Goal: Transaction & Acquisition: Subscribe to service/newsletter

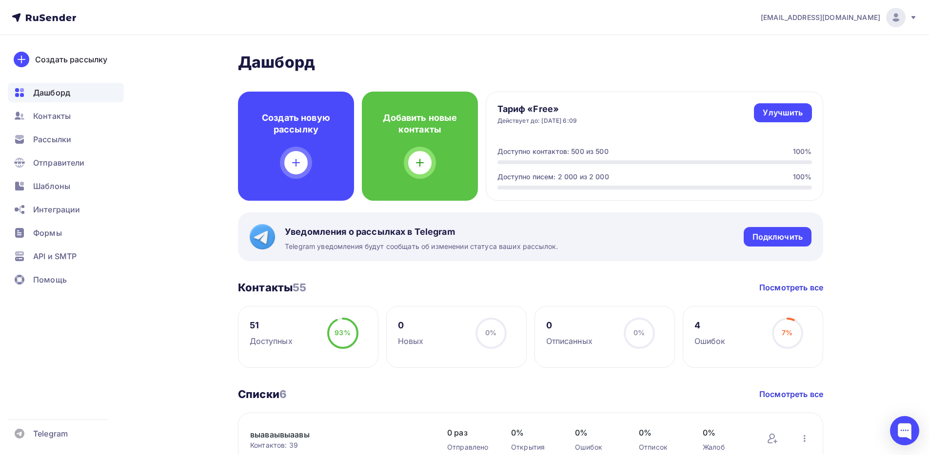
click at [916, 19] on icon at bounding box center [913, 18] width 8 height 8
click at [796, 94] on link "Выйти" at bounding box center [829, 89] width 164 height 20
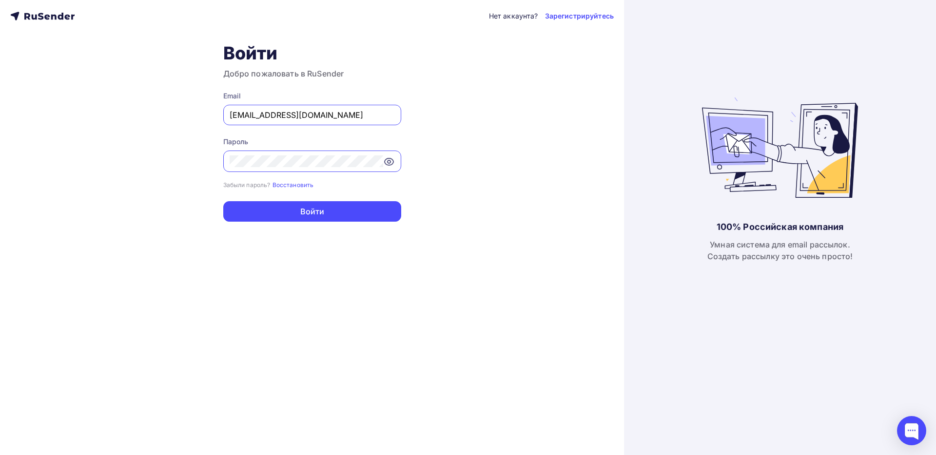
click at [358, 113] on input "[EMAIL_ADDRESS][DOMAIN_NAME]" at bounding box center [312, 115] width 165 height 12
paste input "order@surovaya.com"
type input "order@surovaya.com"
click at [313, 222] on div "Нет аккаунта? Зарегистрируйтесь Войти Добро пожаловать в RuSender Email order@s…" at bounding box center [312, 227] width 624 height 455
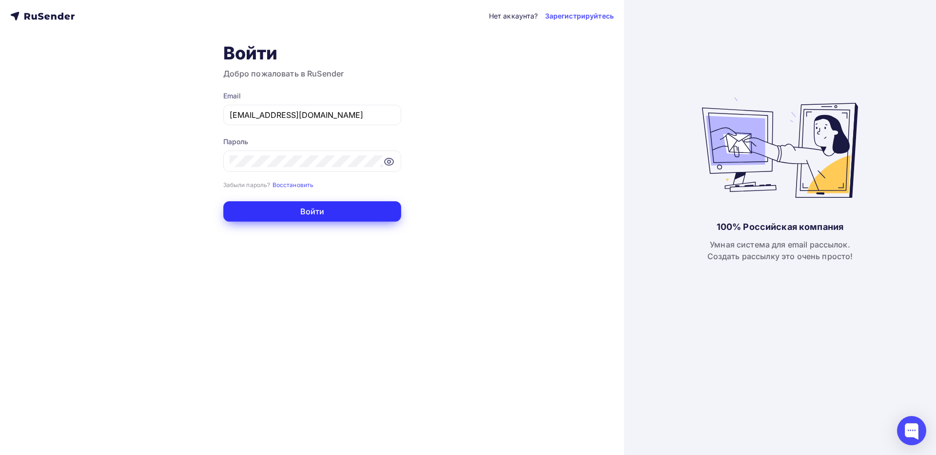
click at [318, 212] on button "Войти" at bounding box center [312, 211] width 178 height 20
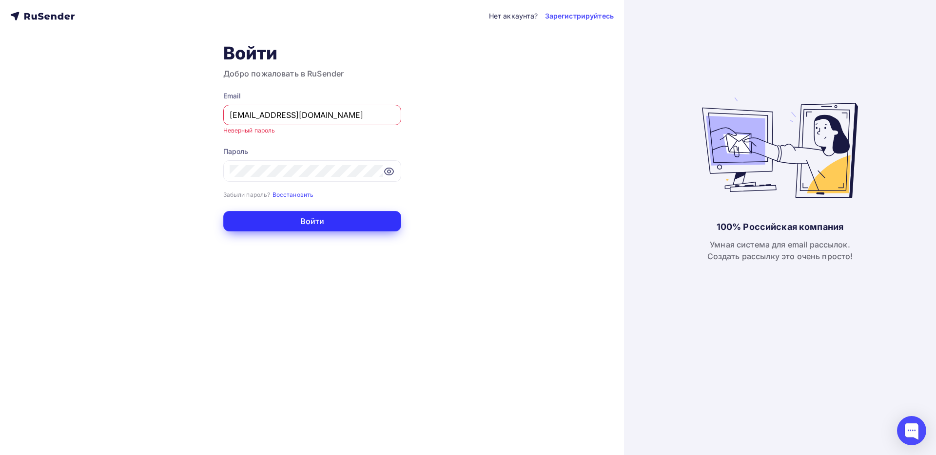
click at [246, 217] on button "Войти" at bounding box center [312, 221] width 178 height 20
click at [255, 213] on button "Войти" at bounding box center [312, 221] width 178 height 20
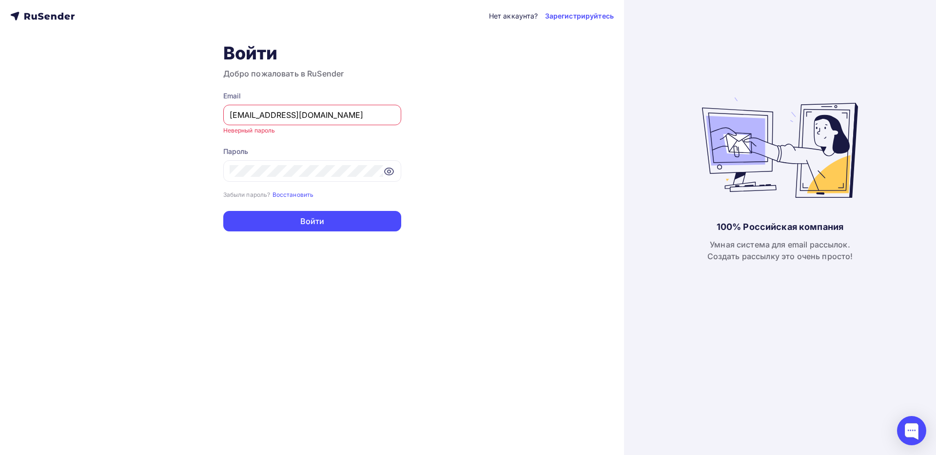
click at [462, 156] on div "Нет аккаунта? Зарегистрируйтесь Войти Добро пожаловать в RuSender Email order@s…" at bounding box center [312, 227] width 624 height 455
click at [315, 165] on div at bounding box center [312, 170] width 178 height 21
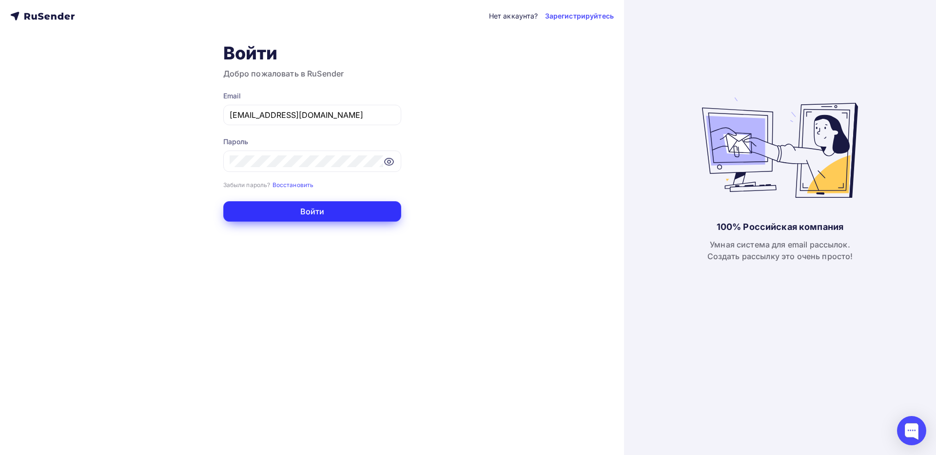
click at [368, 210] on button "Войти" at bounding box center [312, 211] width 178 height 20
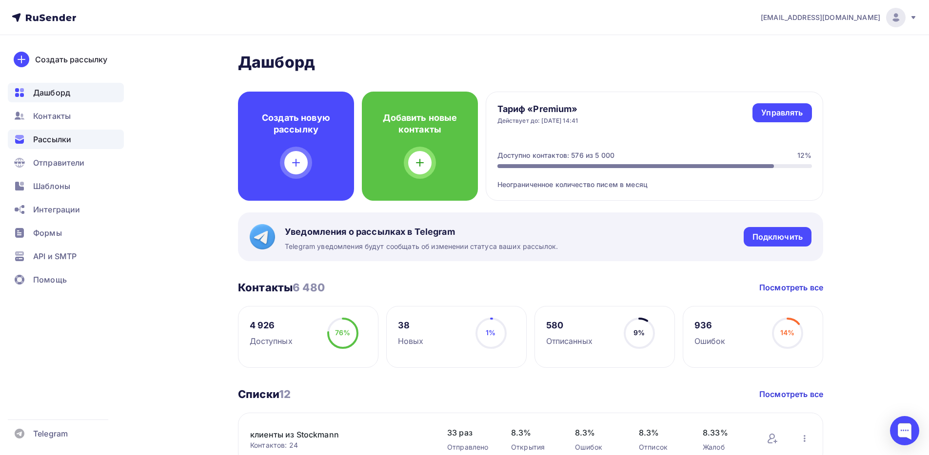
click at [72, 145] on div "Рассылки" at bounding box center [66, 140] width 116 height 20
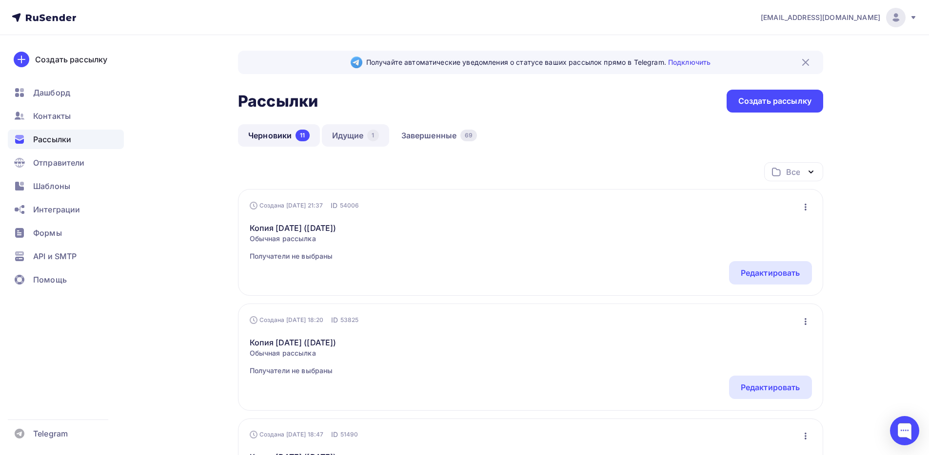
click at [357, 128] on link "Идущие 1" at bounding box center [355, 135] width 67 height 22
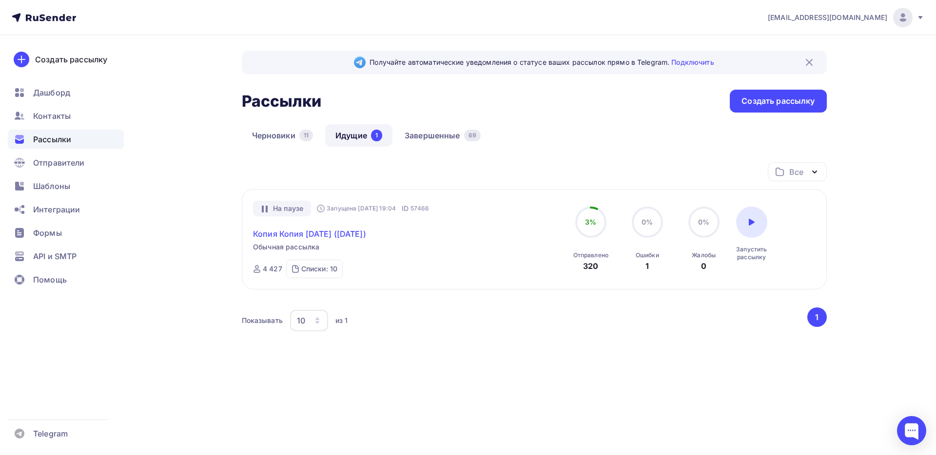
click at [316, 232] on link "Копия Копия 25 июля (пятница)" at bounding box center [309, 234] width 113 height 12
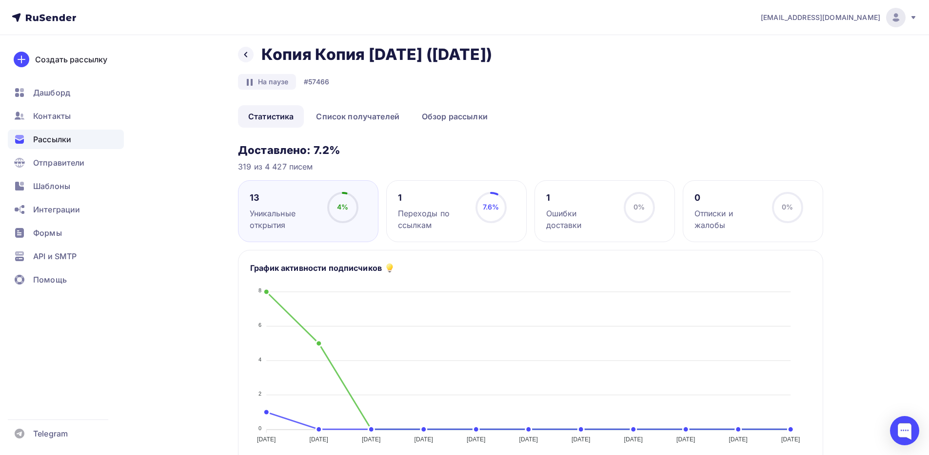
scroll to position [15, 0]
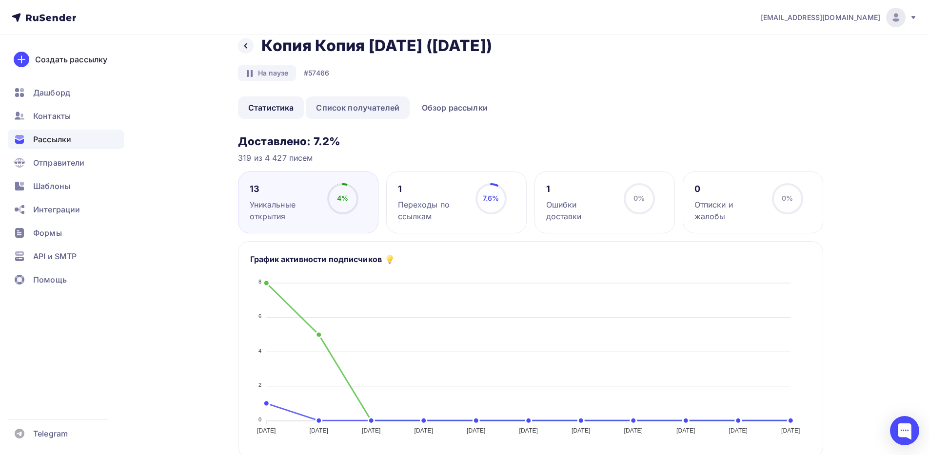
click at [361, 112] on link "Список получателей" at bounding box center [358, 108] width 104 height 22
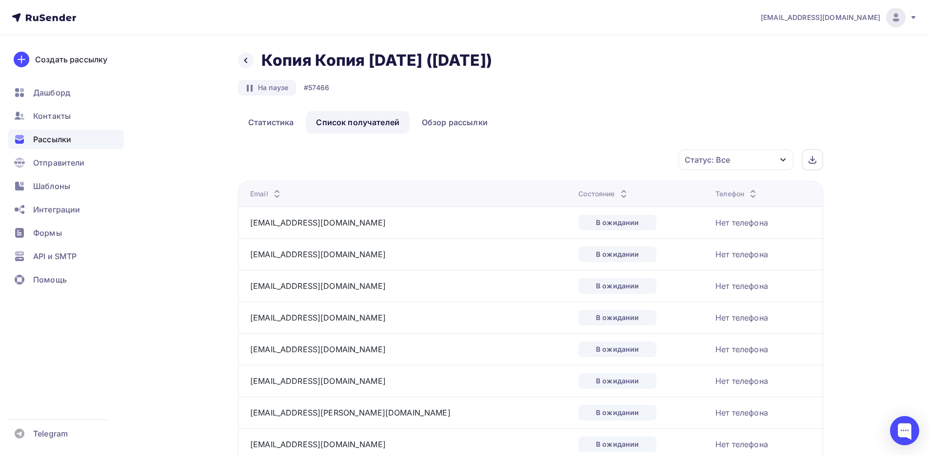
click at [245, 61] on icon at bounding box center [245, 60] width 3 height 5
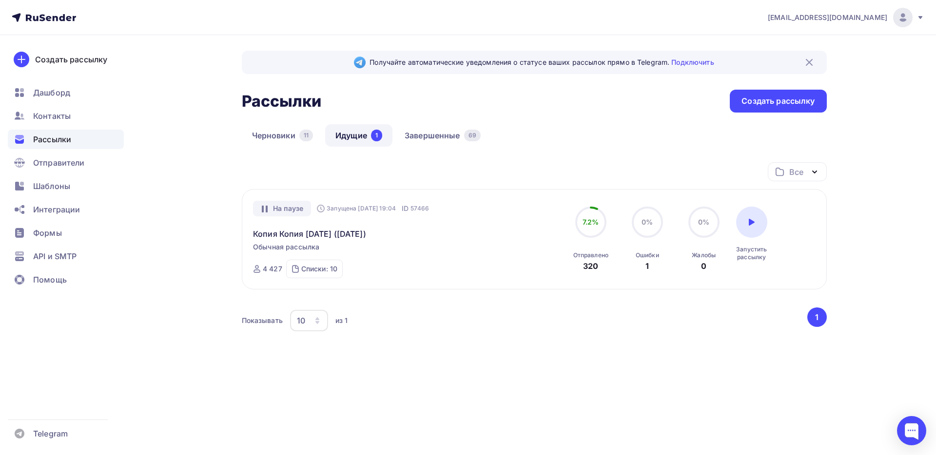
click at [927, 14] on nav "order@surovaya.com Аккаунт Тарифы Выйти Создать рассылку Дашборд Контакты Рассы…" at bounding box center [468, 17] width 936 height 35
click at [924, 15] on icon at bounding box center [921, 18] width 8 height 8
click at [818, 94] on link "Выйти" at bounding box center [837, 89] width 164 height 20
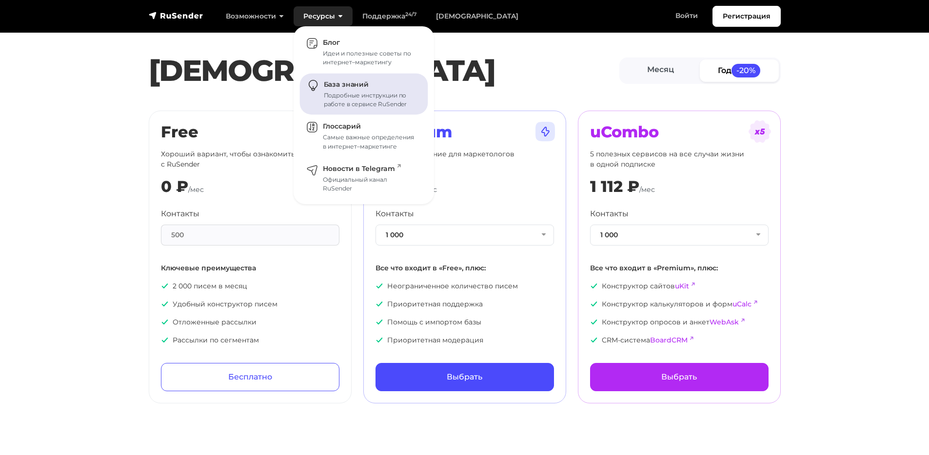
click at [373, 93] on div "Подробные инструкции по работе в сервисе RuSender" at bounding box center [370, 100] width 93 height 18
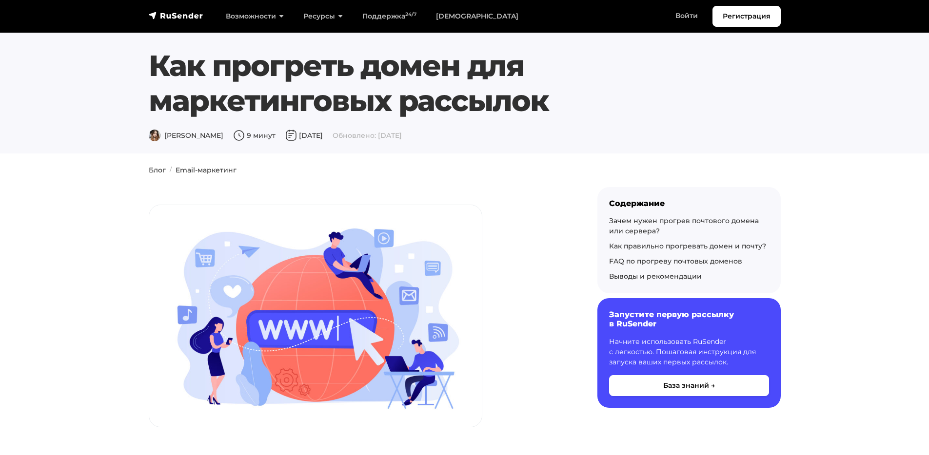
click at [156, 165] on li "Блог" at bounding box center [157, 170] width 17 height 10
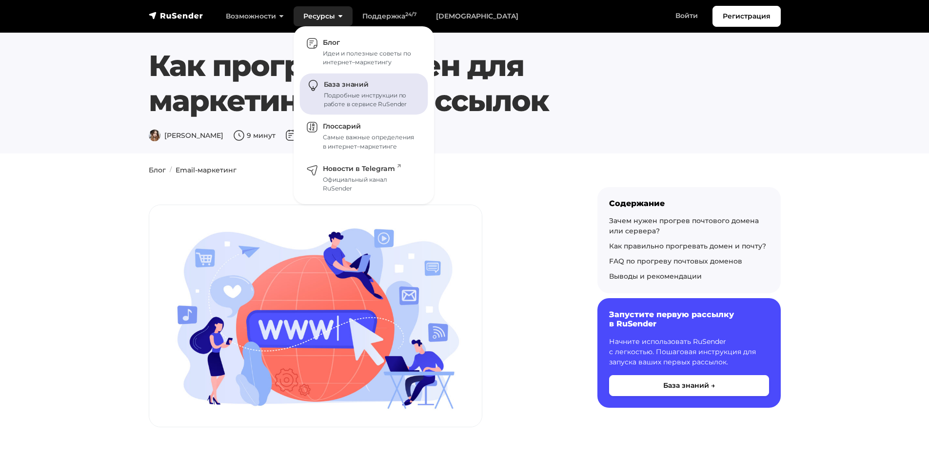
click at [339, 96] on div "Подробные инструкции по работе в сервисе RuSender" at bounding box center [370, 100] width 93 height 18
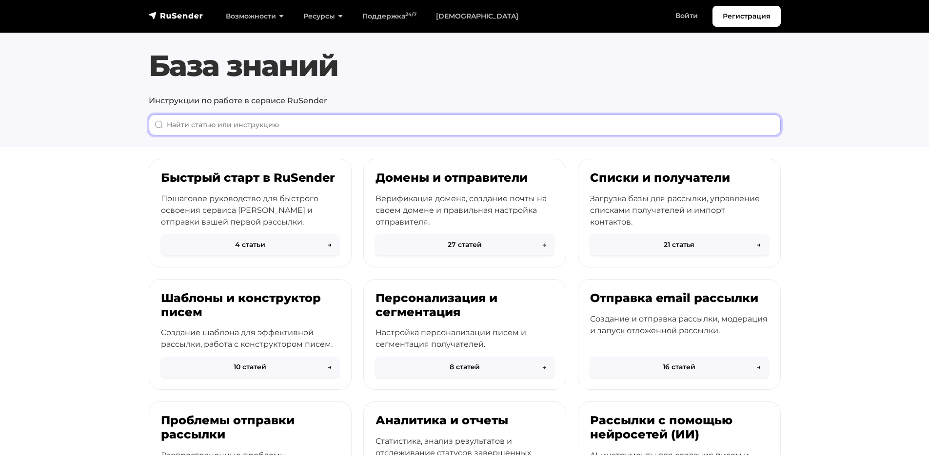
click at [295, 120] on input "When autocomplete results are available use up and down arrows to review and en…" at bounding box center [465, 125] width 632 height 21
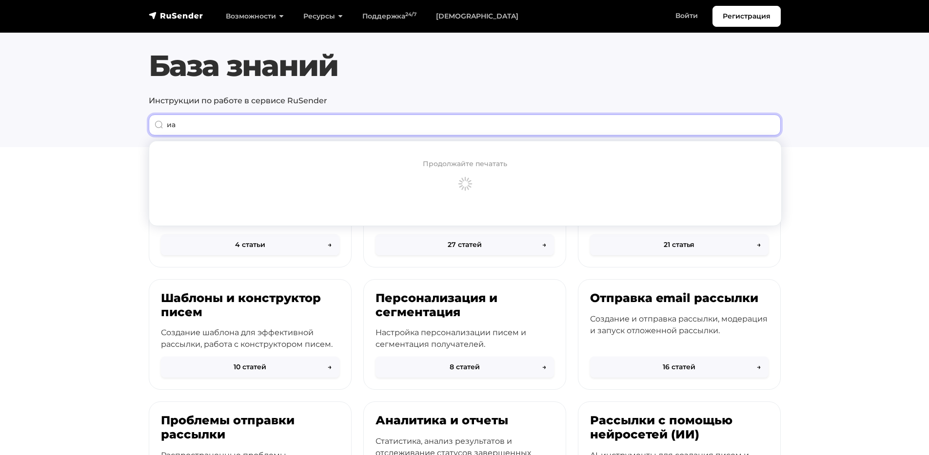
type input "и"
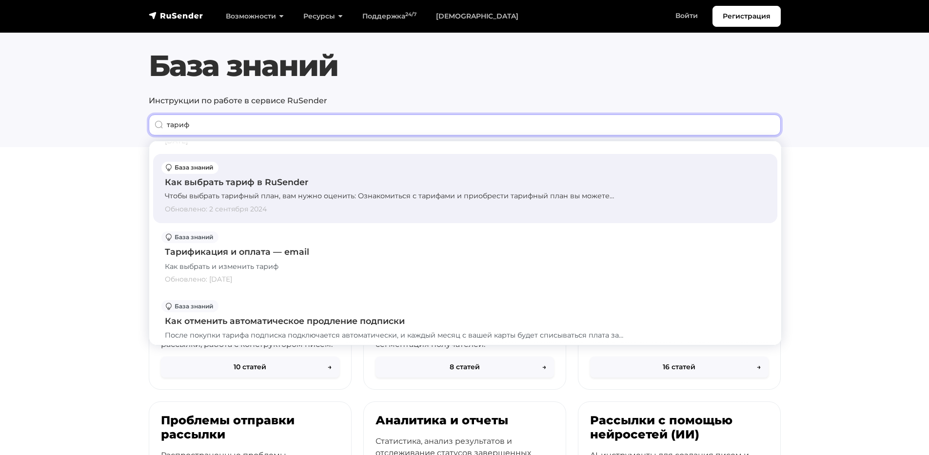
scroll to position [282, 0]
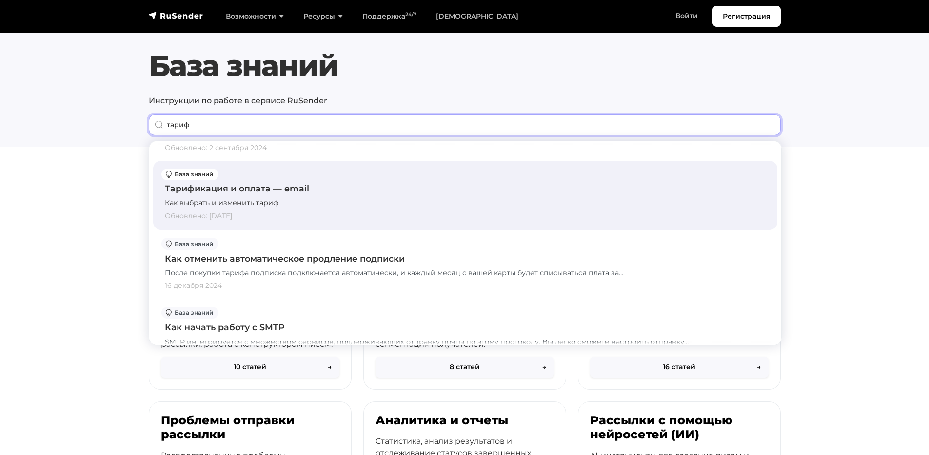
type input "тариф"
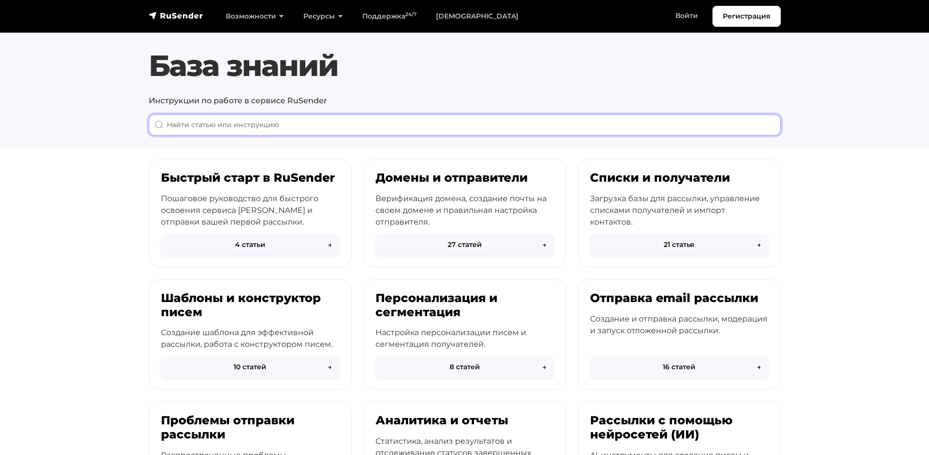
click at [332, 124] on input "When autocomplete results are available use up and down arrows to review and en…" at bounding box center [465, 125] width 632 height 21
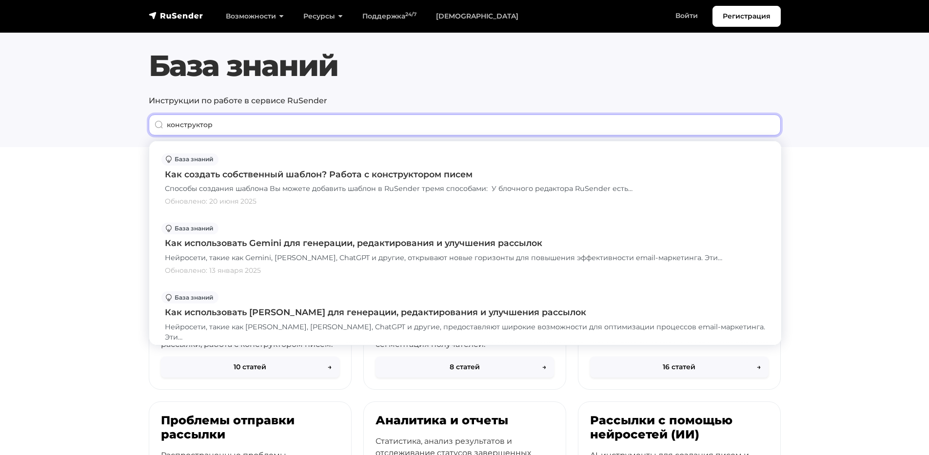
type input "конструктор"
click at [84, 360] on section "Быстрый старт в RuSender Пошаговое руководство для быстрого освоения сервиса Ru…" at bounding box center [464, 433] width 929 height 549
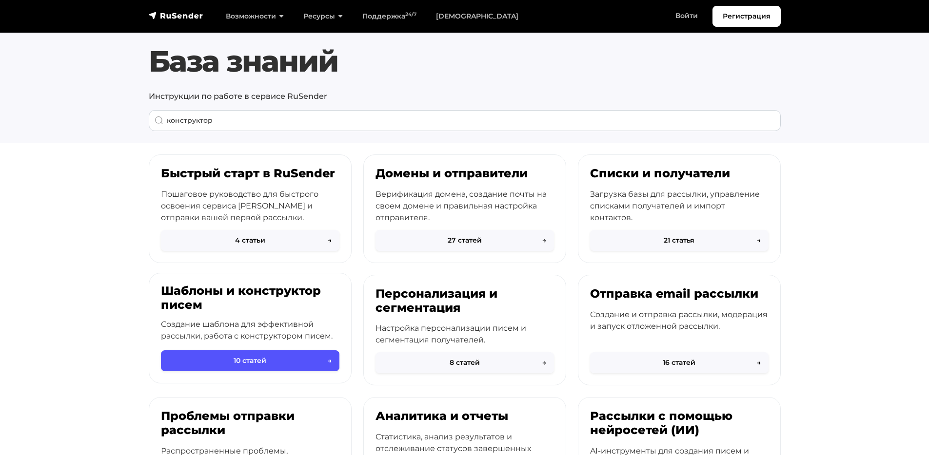
scroll to position [6, 0]
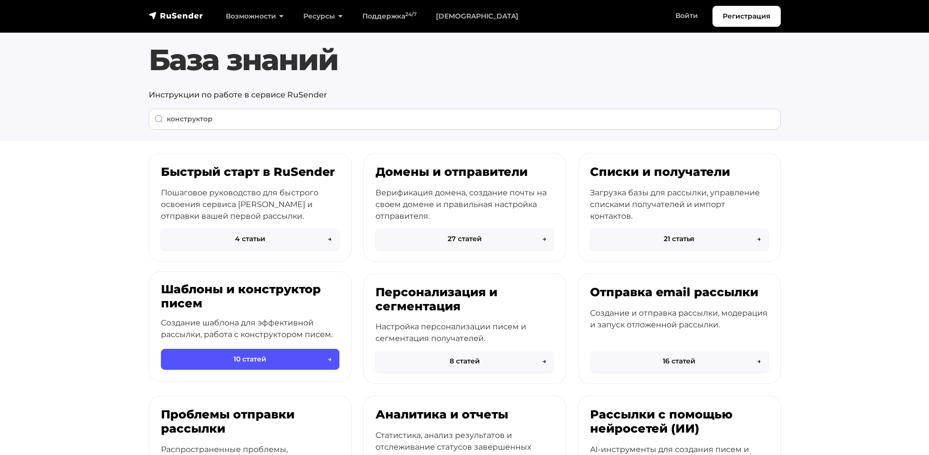
click at [241, 354] on button "10 статей →" at bounding box center [250, 359] width 178 height 21
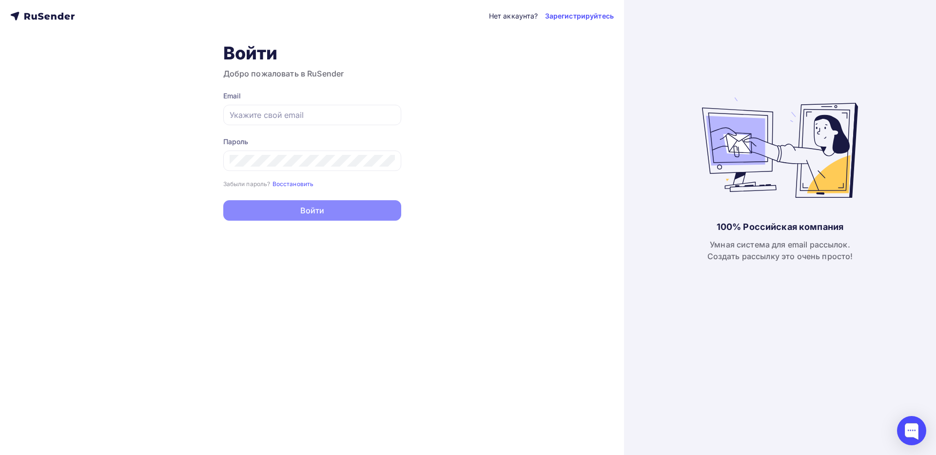
type input "[EMAIL_ADDRESS][DOMAIN_NAME]"
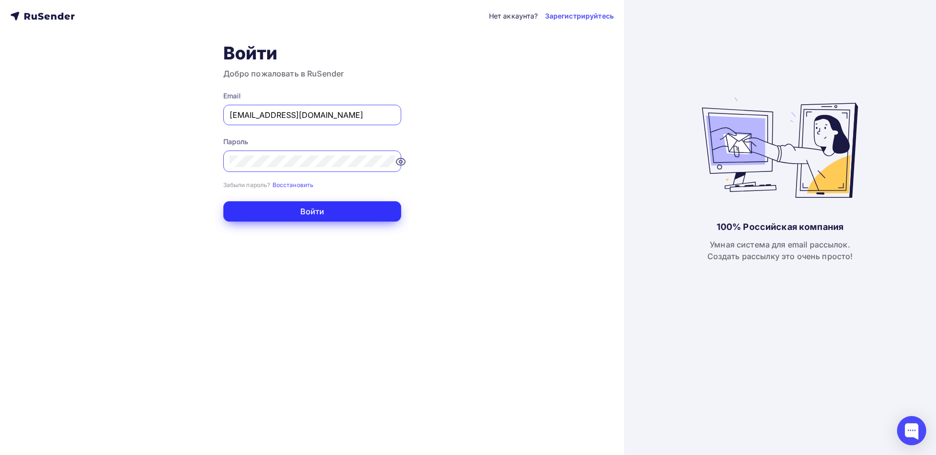
click at [325, 205] on button "Войти" at bounding box center [312, 211] width 178 height 20
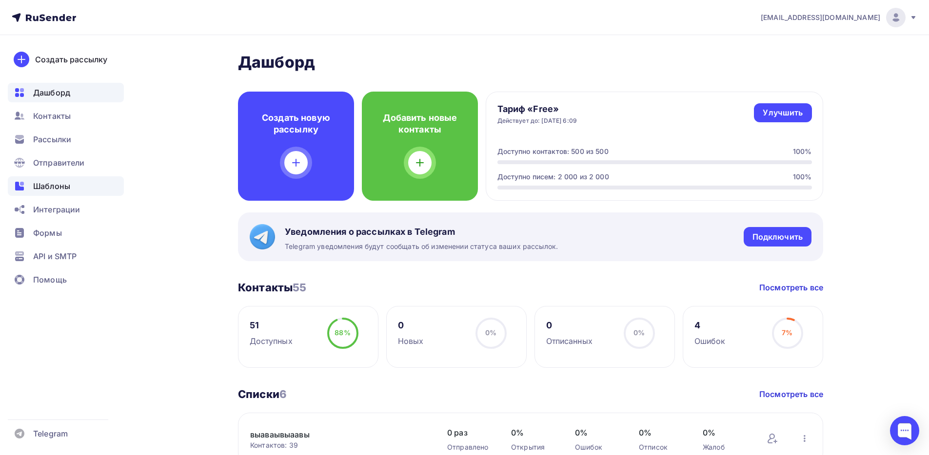
click at [71, 183] on div "Шаблоны" at bounding box center [66, 187] width 116 height 20
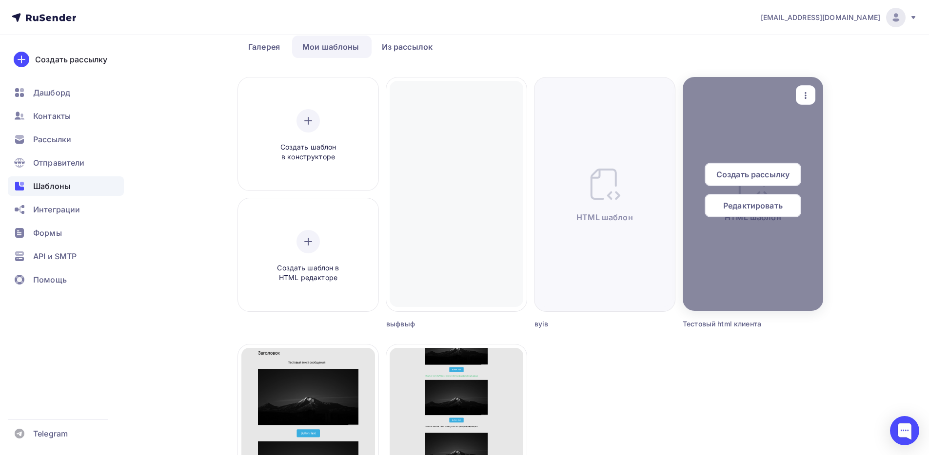
scroll to position [297, 0]
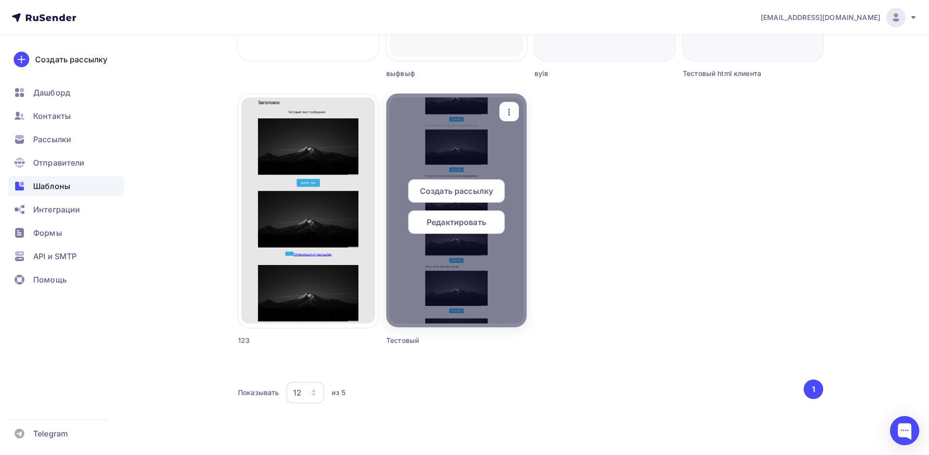
click at [438, 224] on span "Редактировать" at bounding box center [456, 222] width 59 height 12
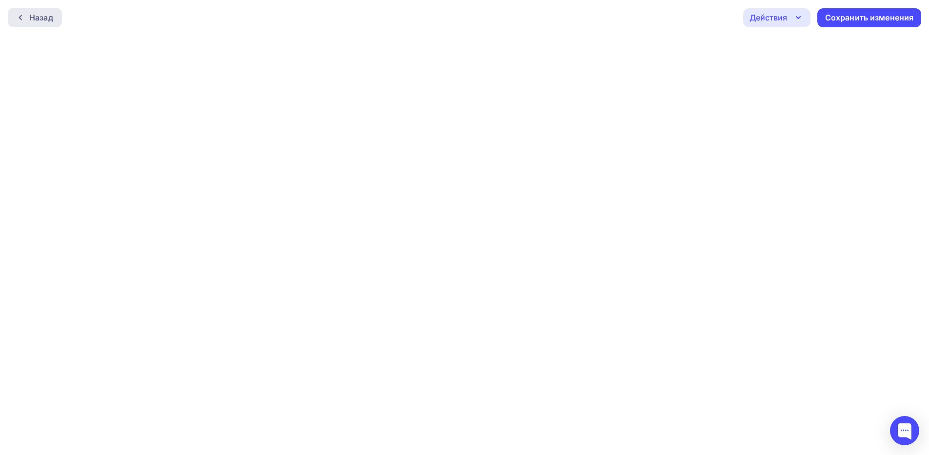
click at [45, 14] on div "Назад" at bounding box center [41, 18] width 24 height 12
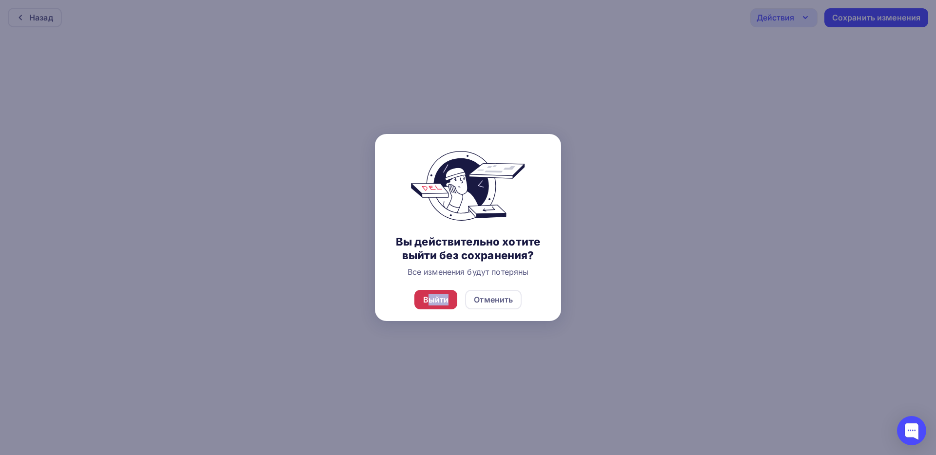
click at [427, 305] on div "Выйти" at bounding box center [435, 300] width 43 height 20
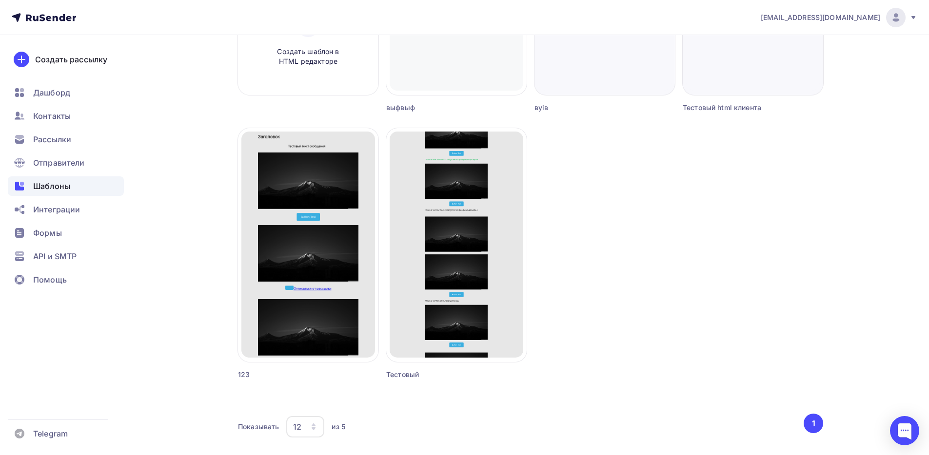
scroll to position [297, 0]
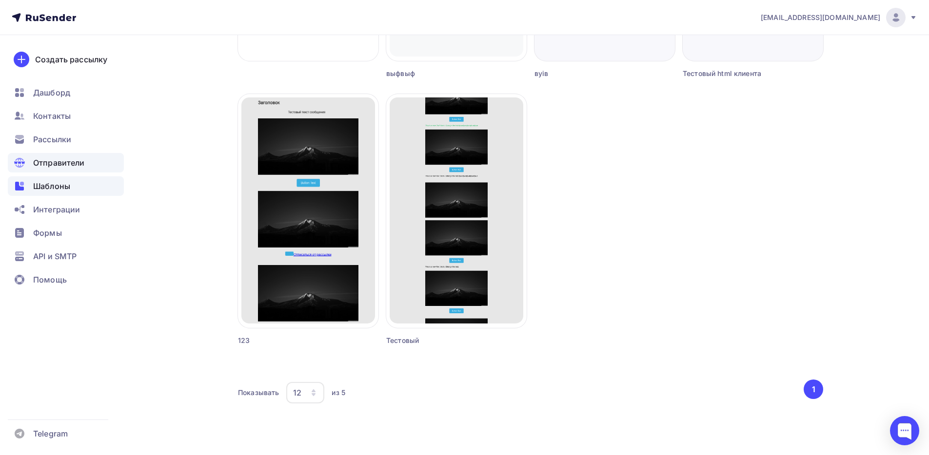
click at [76, 163] on span "Отправители" at bounding box center [59, 163] width 52 height 12
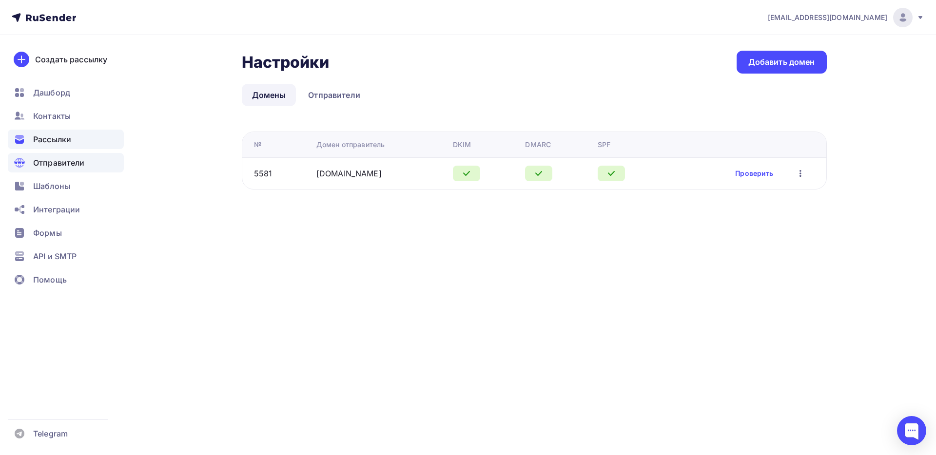
click at [86, 142] on div "Рассылки" at bounding box center [66, 140] width 116 height 20
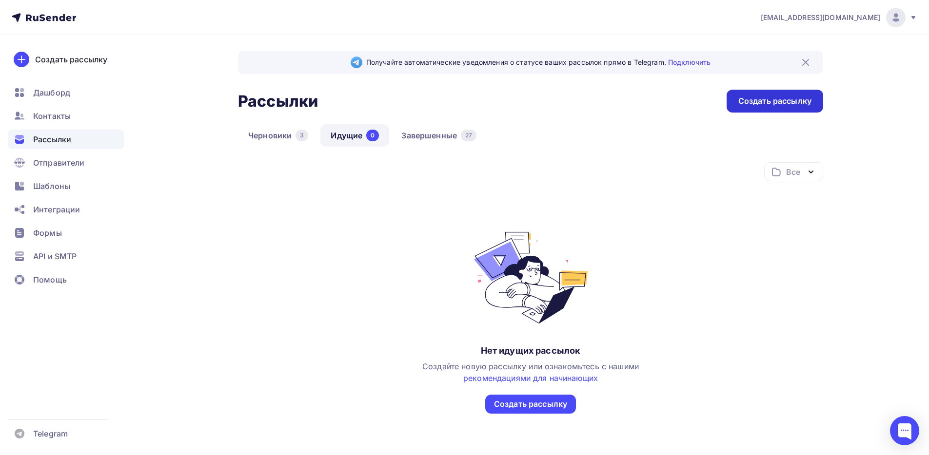
click at [764, 97] on div "Создать рассылку" at bounding box center [774, 101] width 73 height 11
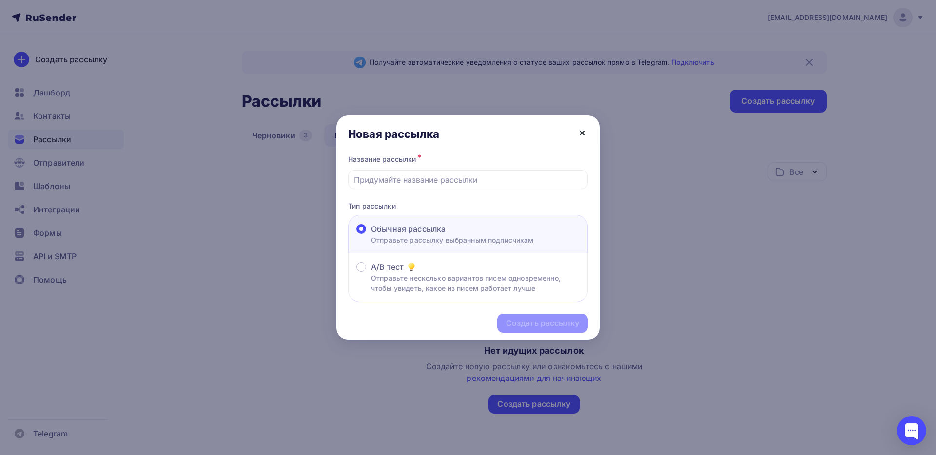
click at [587, 128] on icon at bounding box center [582, 133] width 12 height 12
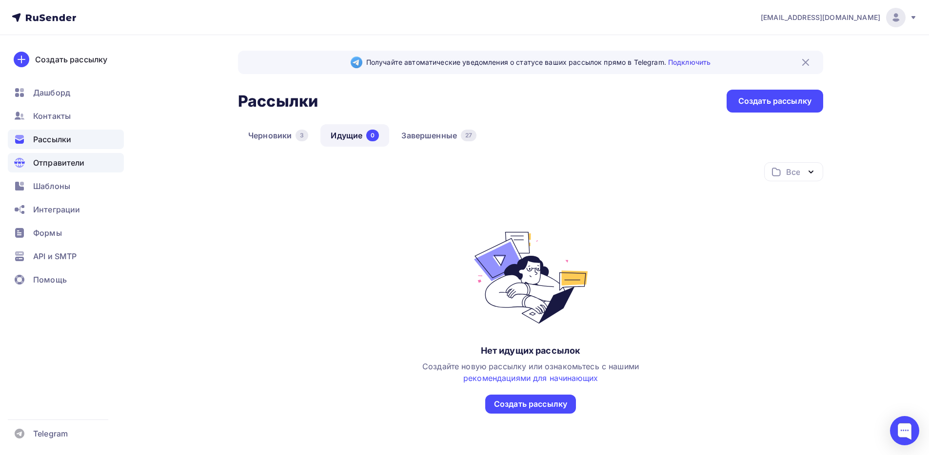
click at [96, 156] on div "Отправители" at bounding box center [66, 163] width 116 height 20
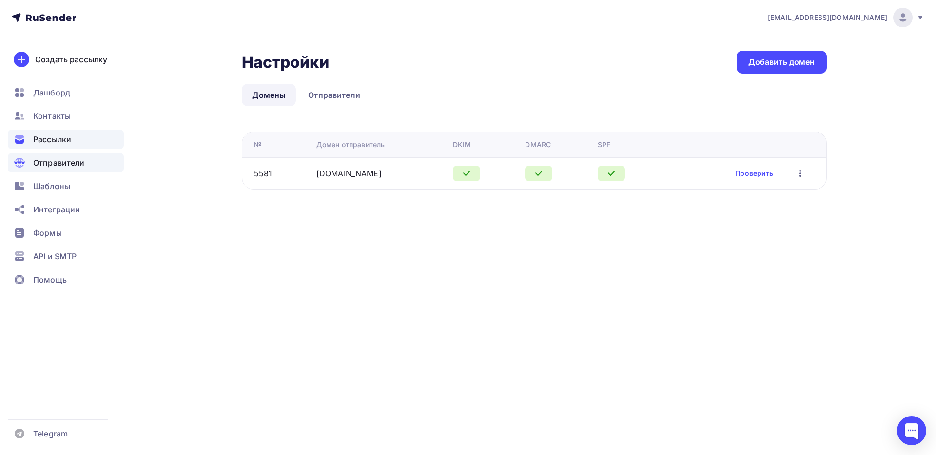
click at [70, 135] on span "Рассылки" at bounding box center [52, 140] width 38 height 12
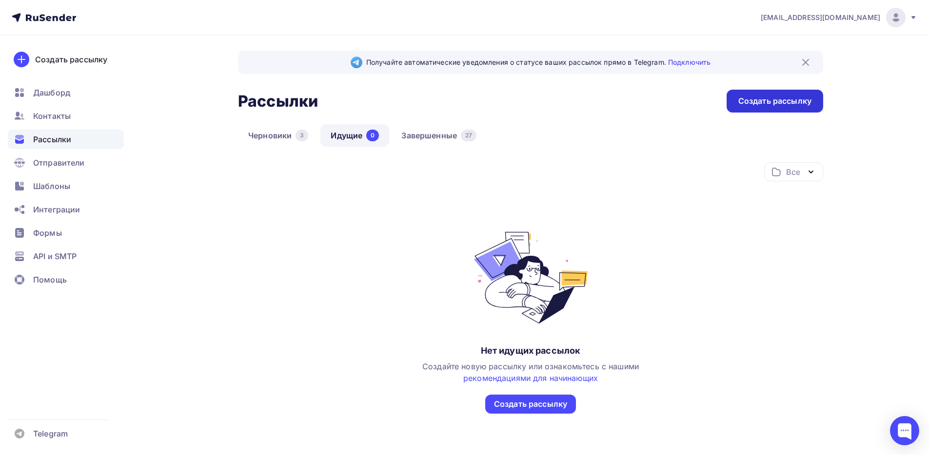
click at [765, 96] on div "Создать рассылку" at bounding box center [774, 101] width 73 height 11
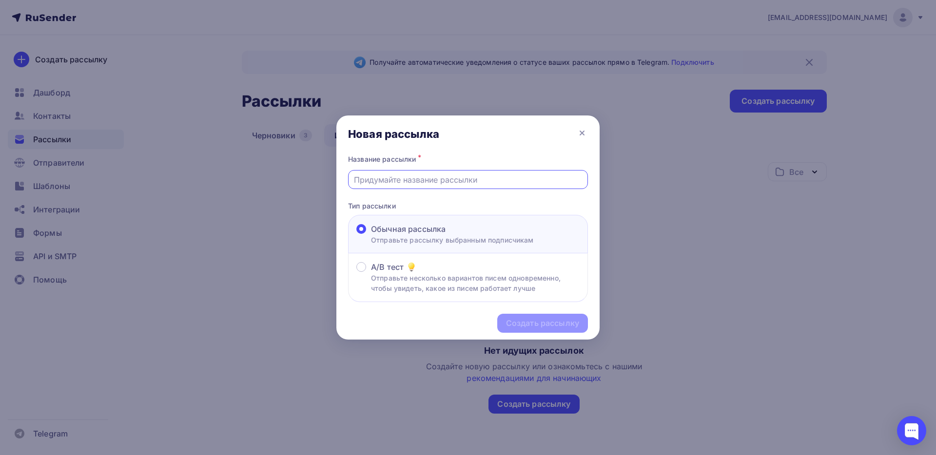
click at [399, 183] on input "text" at bounding box center [468, 180] width 229 height 12
type input "111"
click at [556, 317] on div "Создать рассылку" at bounding box center [542, 323] width 91 height 19
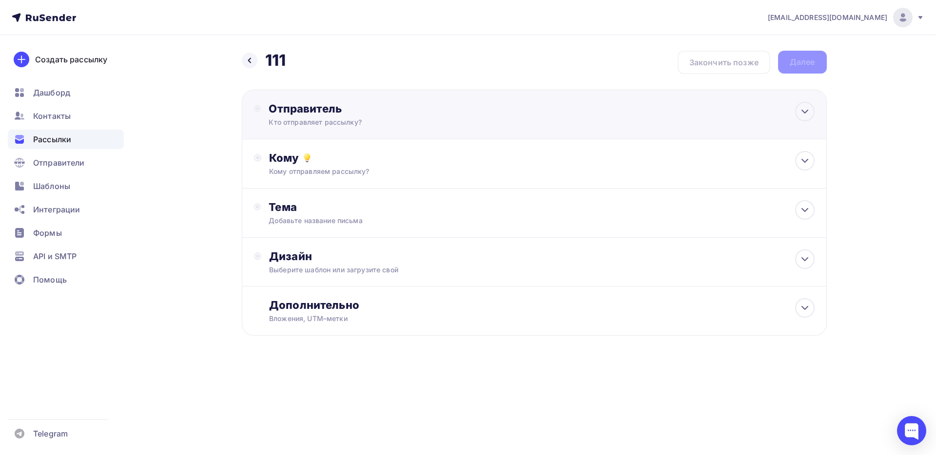
click at [335, 118] on div "Кто отправляет рассылку?" at bounding box center [364, 123] width 190 height 10
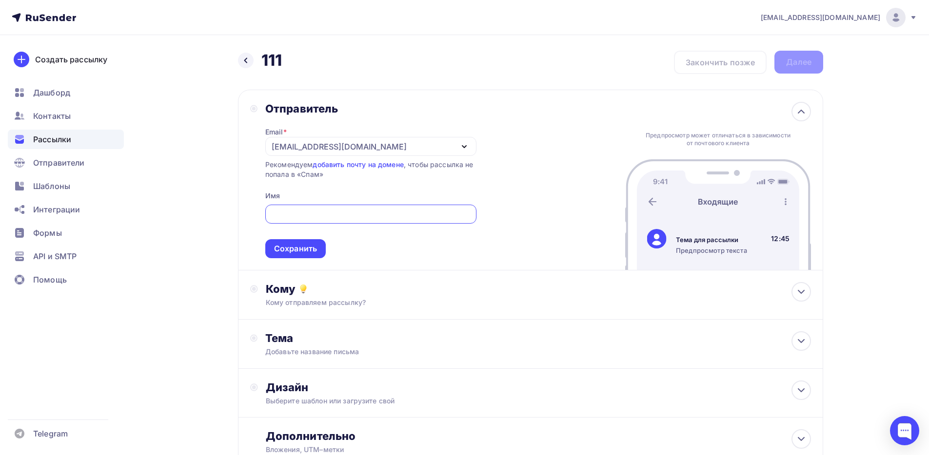
click at [337, 155] on div "todua@ucoz-team.net" at bounding box center [370, 146] width 211 height 19
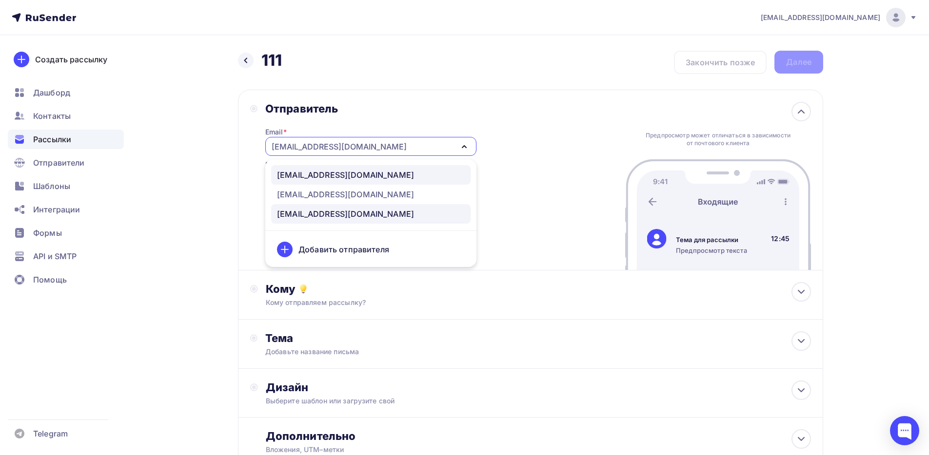
click at [345, 175] on div "info@vanilla-enot.ru" at bounding box center [345, 175] width 137 height 12
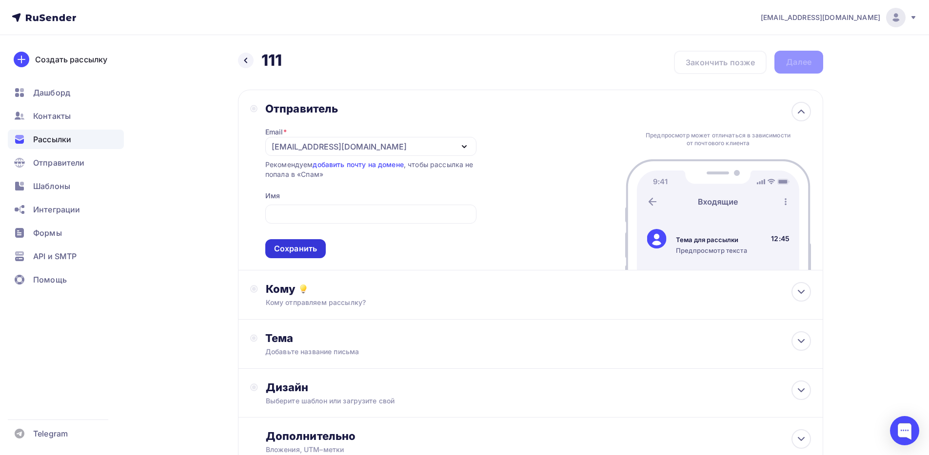
click at [309, 250] on div "Сохранить" at bounding box center [295, 248] width 43 height 11
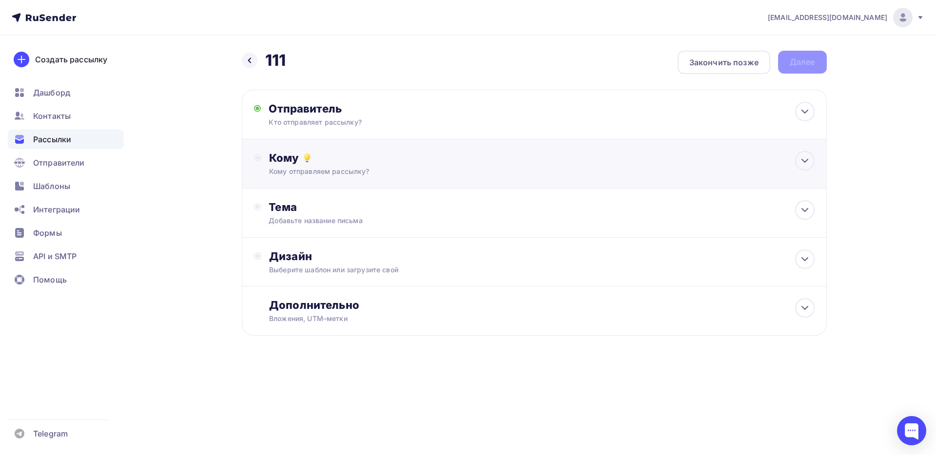
click at [320, 162] on div "Кому" at bounding box center [541, 158] width 545 height 14
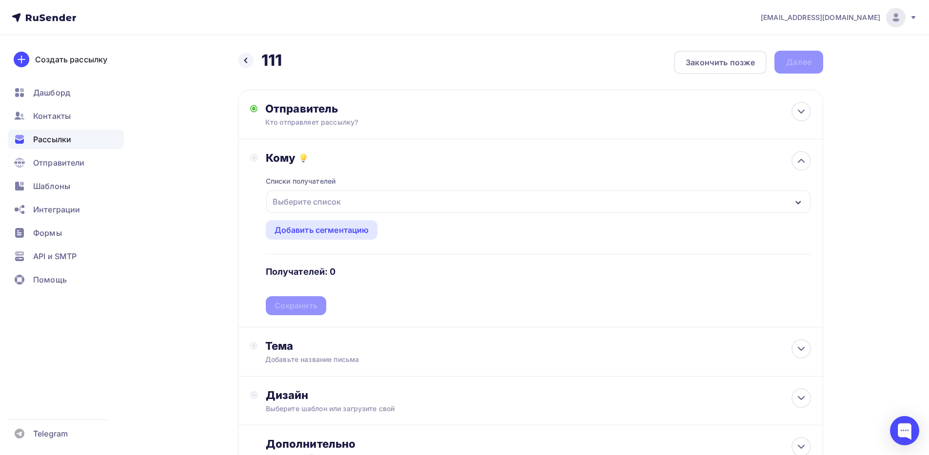
click at [334, 205] on div "Выберите список" at bounding box center [307, 202] width 76 height 18
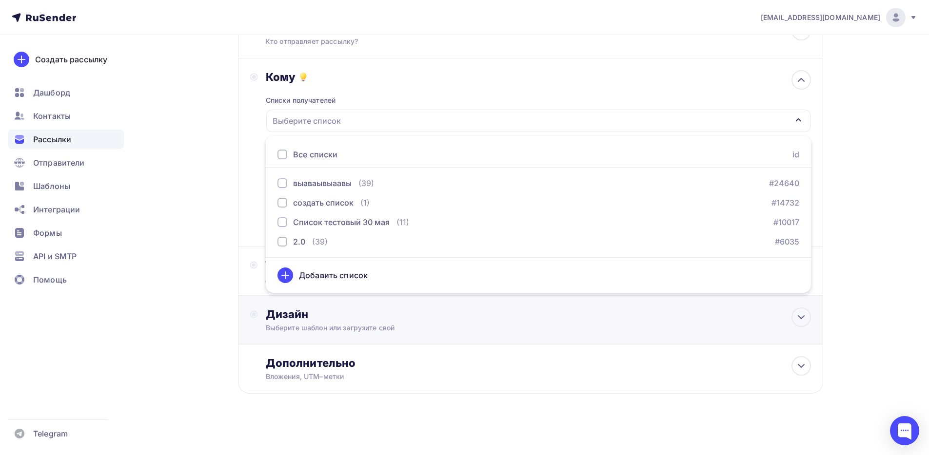
scroll to position [82, 0]
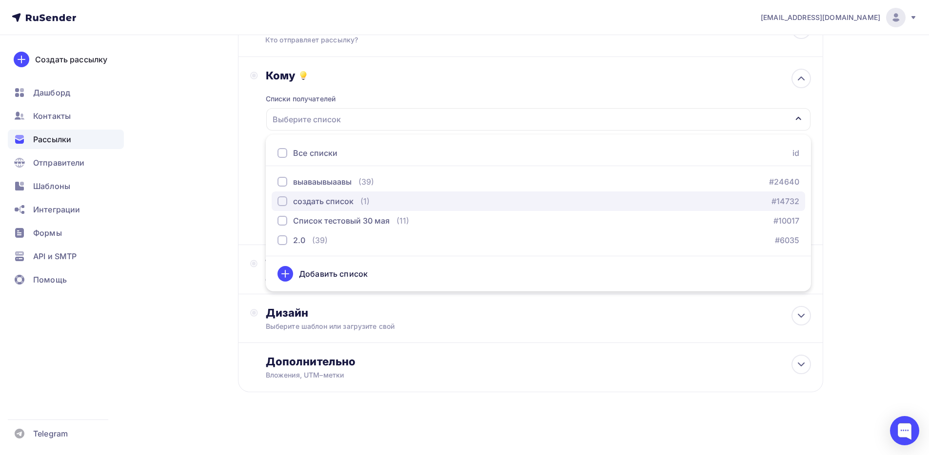
click at [285, 203] on div "button" at bounding box center [282, 202] width 10 height 10
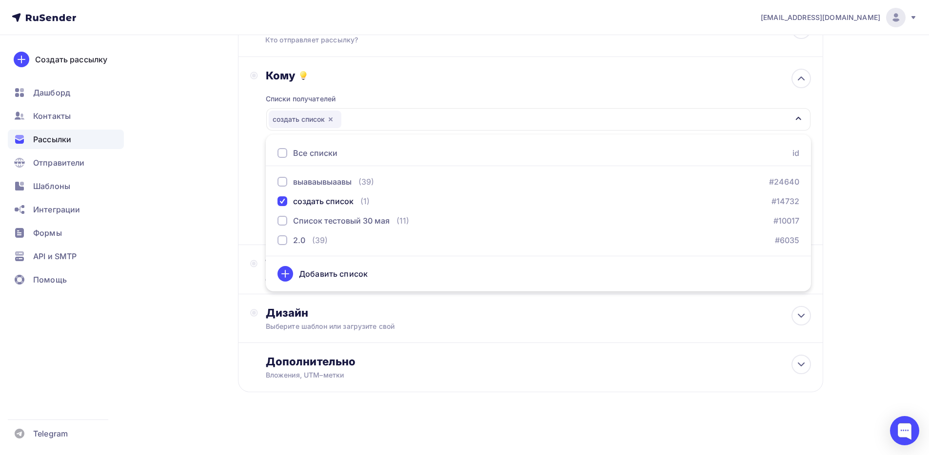
click at [199, 216] on div "Назад 111 111 Закончить позже Далее Отправитель Кто отправляет рассылку? Email …" at bounding box center [464, 204] width 799 height 503
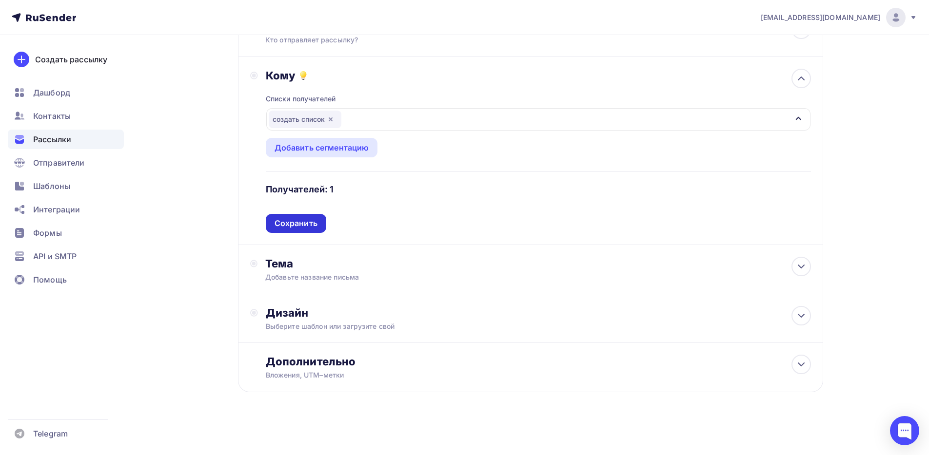
click at [299, 219] on div "Сохранить" at bounding box center [296, 223] width 43 height 11
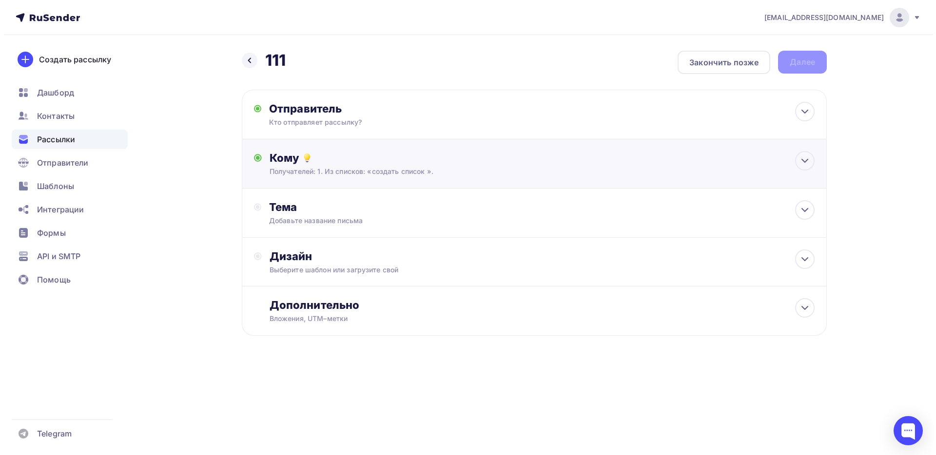
scroll to position [0, 0]
click at [69, 114] on span "Контакты" at bounding box center [52, 116] width 38 height 12
click at [310, 219] on div "Добавьте название письма" at bounding box center [356, 221] width 174 height 10
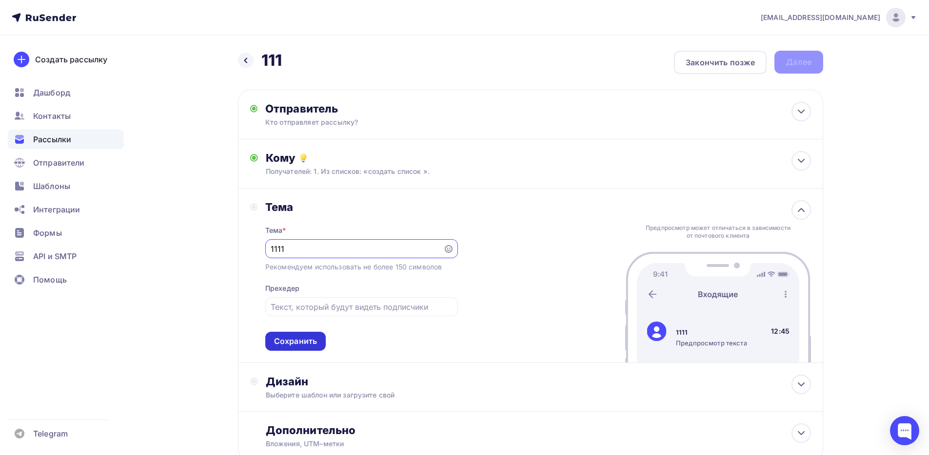
type input "1111"
click at [323, 347] on div "Сохранить" at bounding box center [295, 341] width 60 height 19
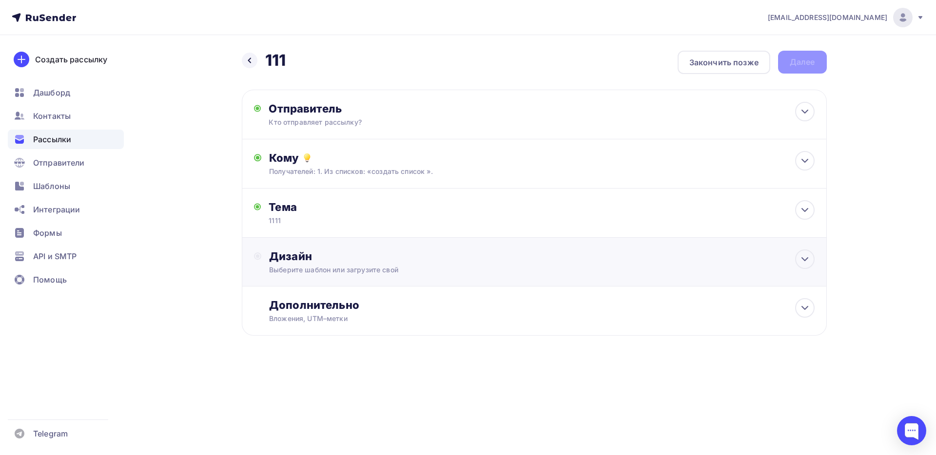
click at [345, 256] on div "Дизайн" at bounding box center [541, 257] width 545 height 14
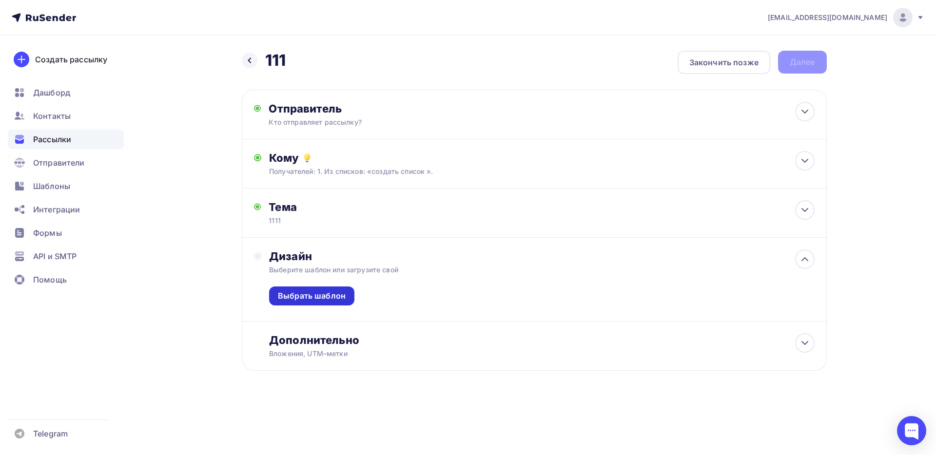
click at [335, 305] on div "Выбрать шаблон" at bounding box center [541, 298] width 545 height 46
click at [327, 299] on div "Выбрать шаблон" at bounding box center [312, 296] width 68 height 11
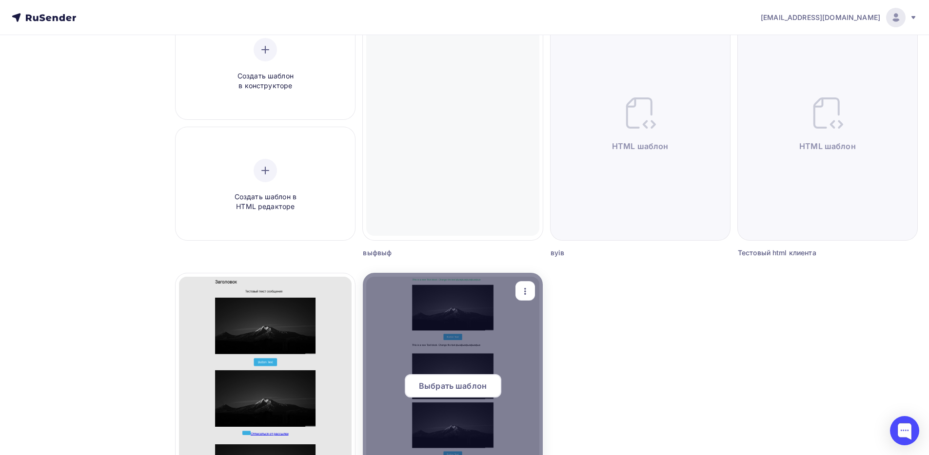
scroll to position [277, 0]
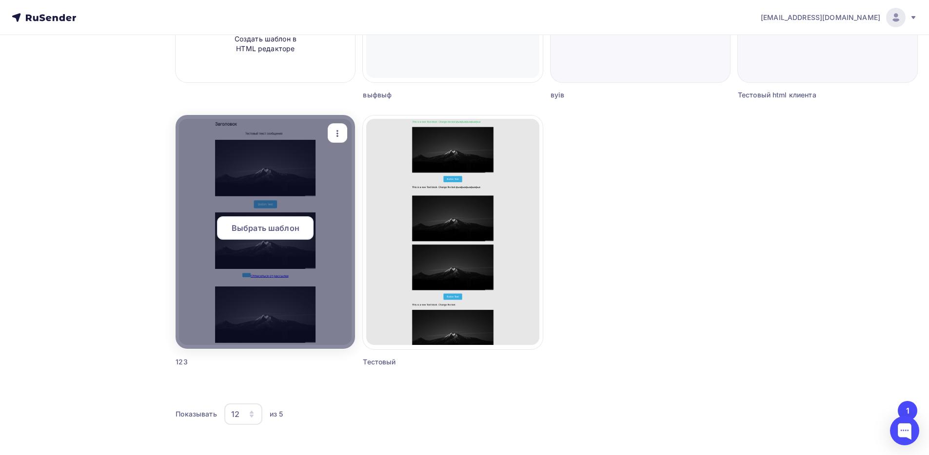
click at [288, 228] on span "Выбрать шаблон" at bounding box center [266, 228] width 68 height 12
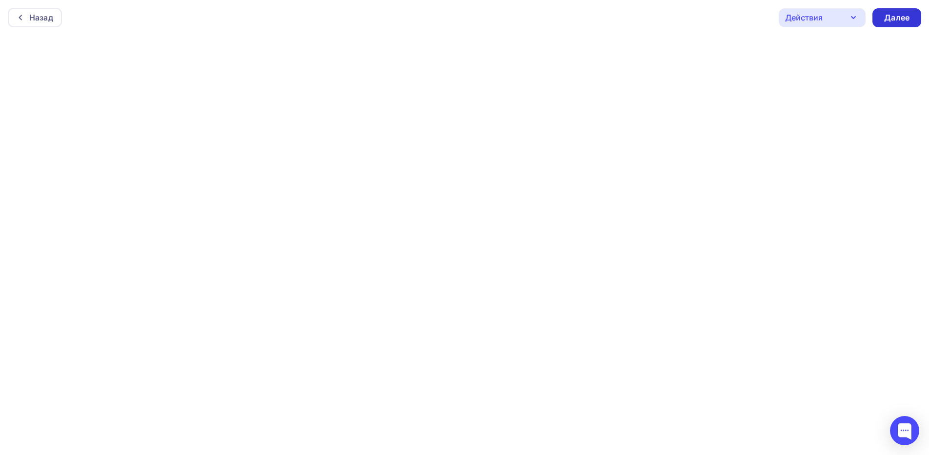
click at [894, 17] on div "Далее" at bounding box center [896, 17] width 25 height 11
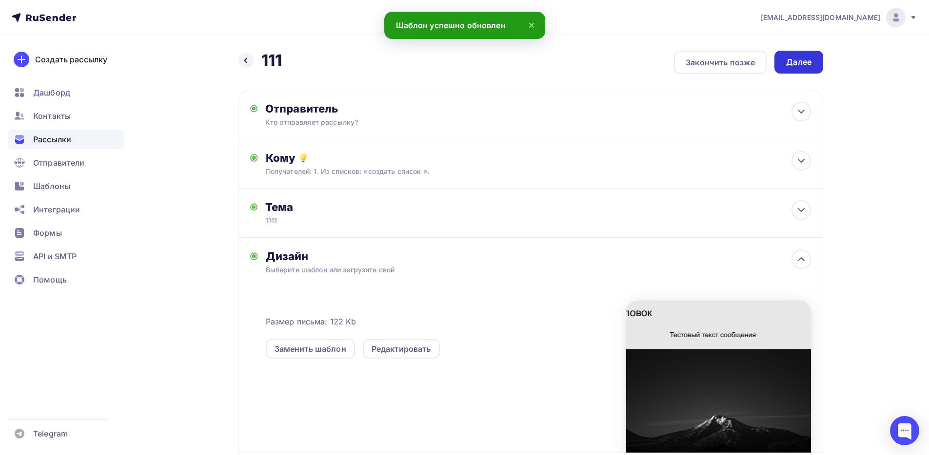
click at [796, 60] on div "Далее" at bounding box center [798, 62] width 25 height 11
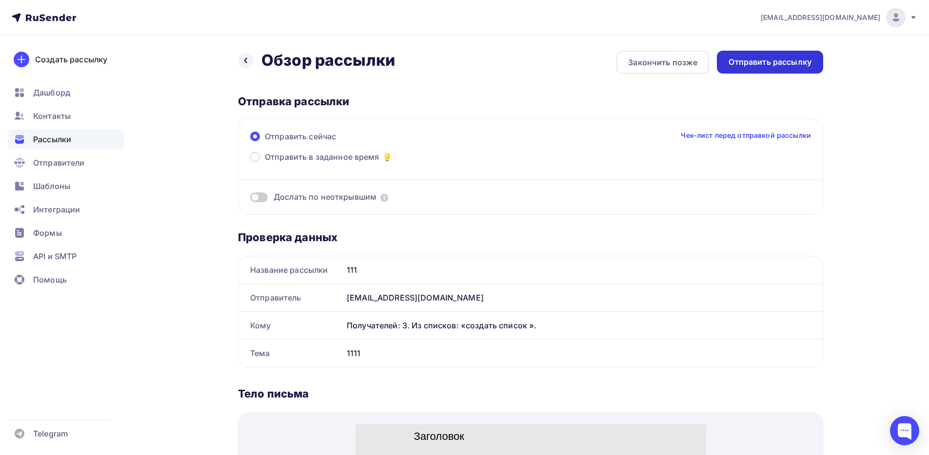
click at [775, 65] on div "Отправить рассылку" at bounding box center [769, 62] width 83 height 11
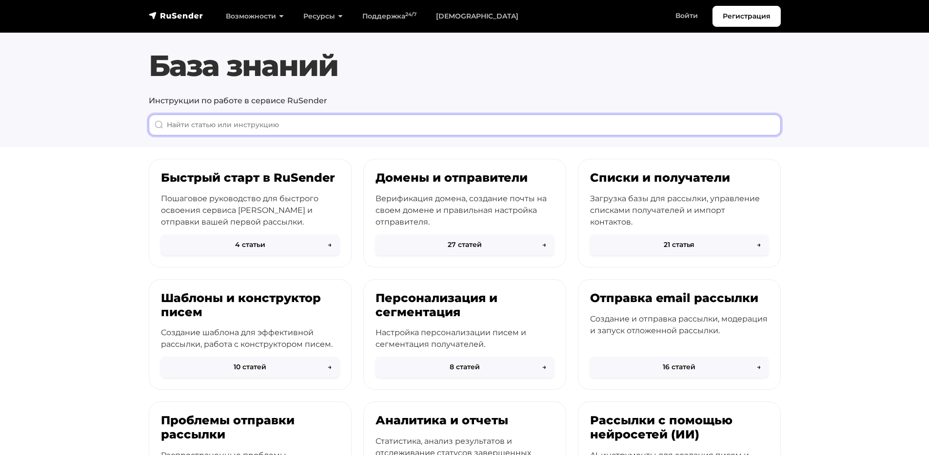
click at [373, 132] on input "When autocomplete results are available use up and down arrows to review and en…" at bounding box center [465, 125] width 632 height 21
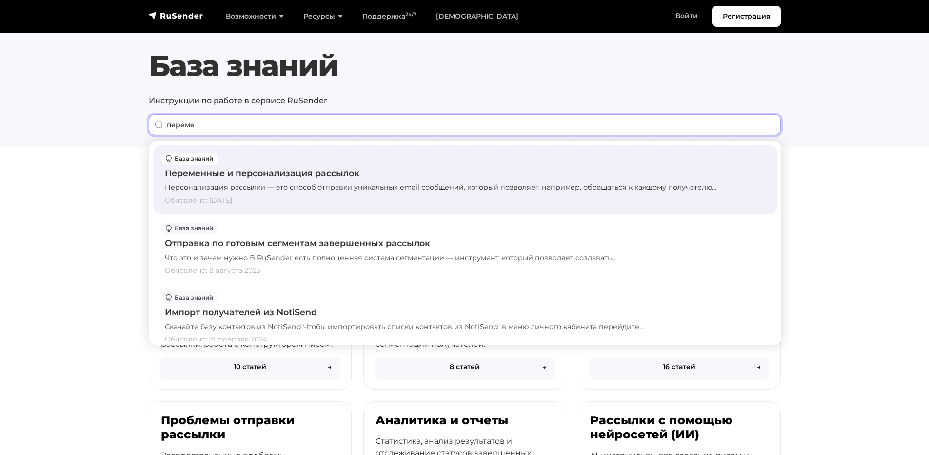
type input "переме"
click at [337, 197] on div "Обновлено: 10 декабря 2024" at bounding box center [465, 201] width 601 height 10
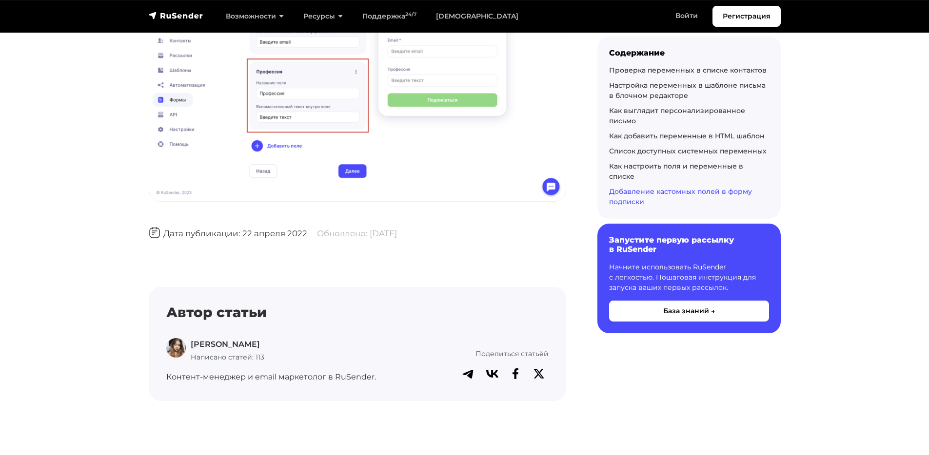
scroll to position [6743, 0]
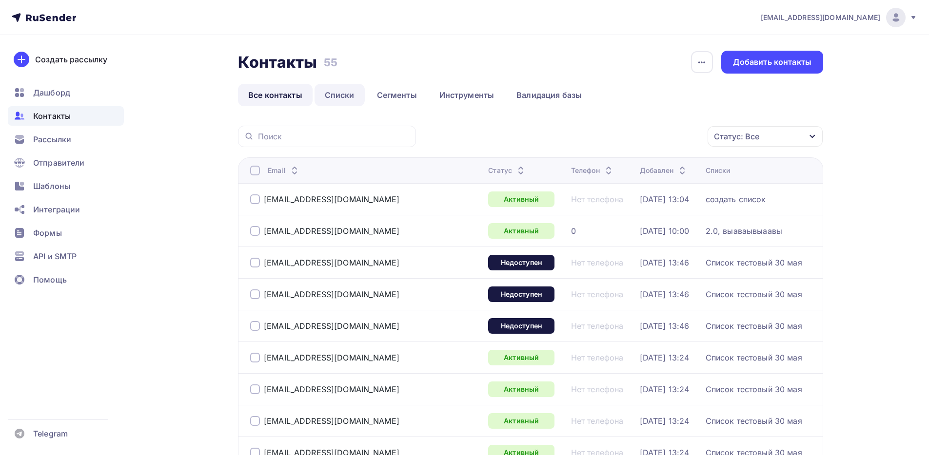
click at [338, 97] on link "Списки" at bounding box center [340, 95] width 50 height 22
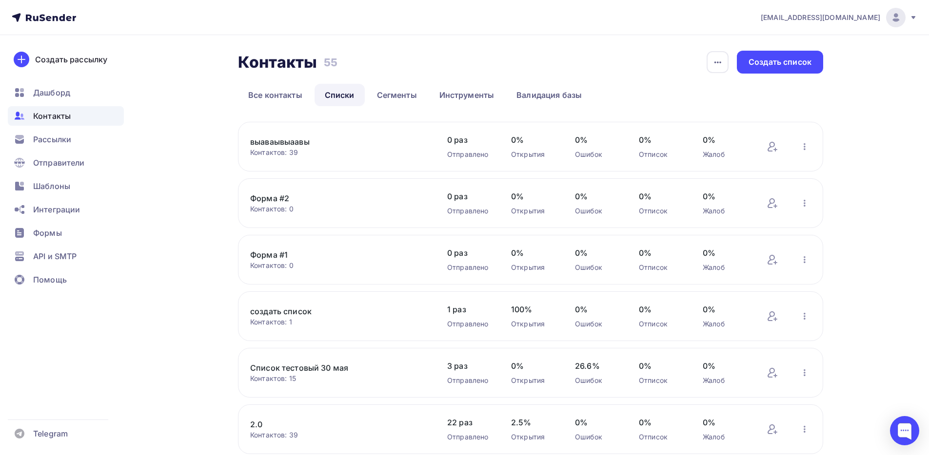
click at [285, 315] on link "создать список" at bounding box center [333, 312] width 166 height 12
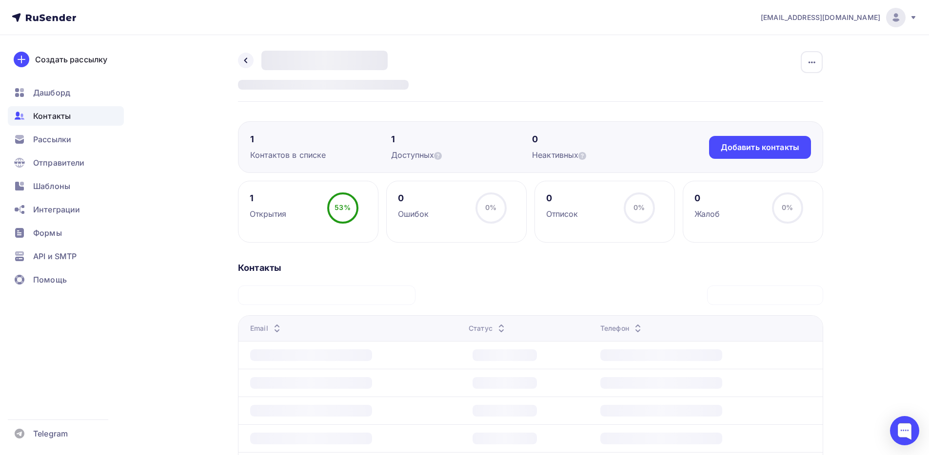
scroll to position [20, 0]
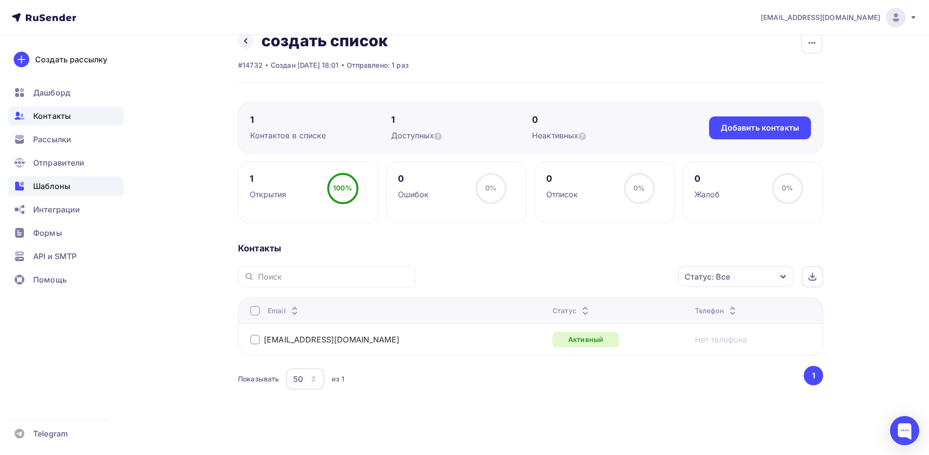
click at [74, 192] on div "Шаблоны" at bounding box center [66, 187] width 116 height 20
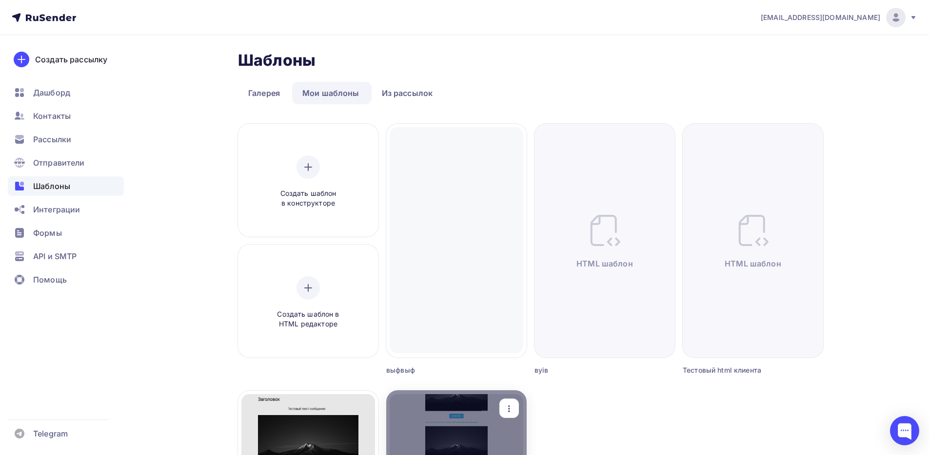
scroll to position [297, 0]
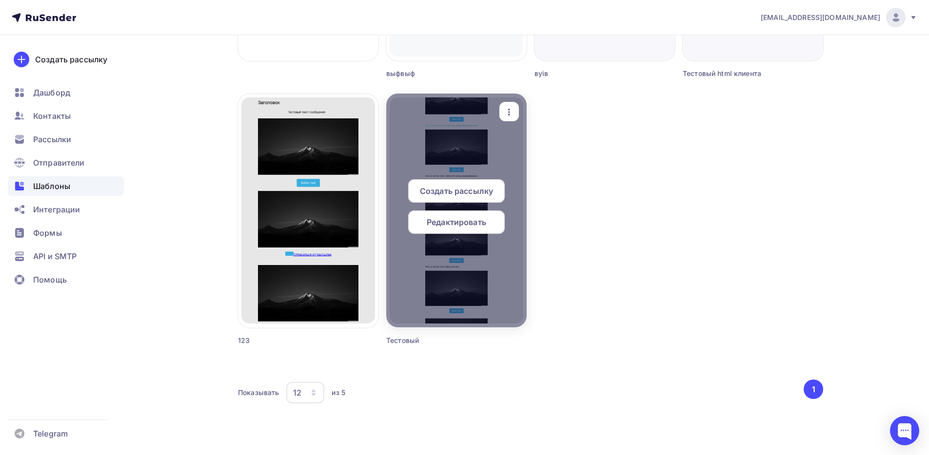
click at [457, 223] on span "Редактировать" at bounding box center [456, 222] width 59 height 12
